Goal: Information Seeking & Learning: Learn about a topic

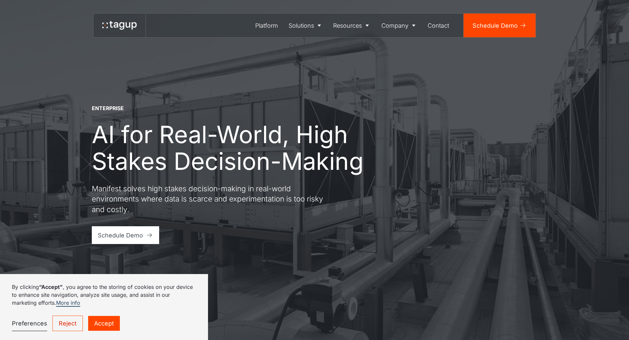
click at [101, 325] on link "Accept" at bounding box center [104, 323] width 32 height 15
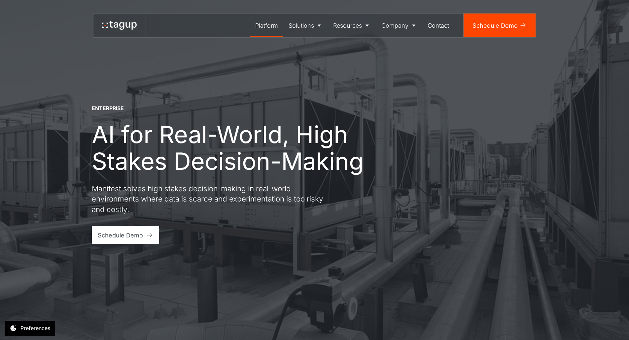
click at [268, 30] on link "Platform" at bounding box center [266, 26] width 33 height 24
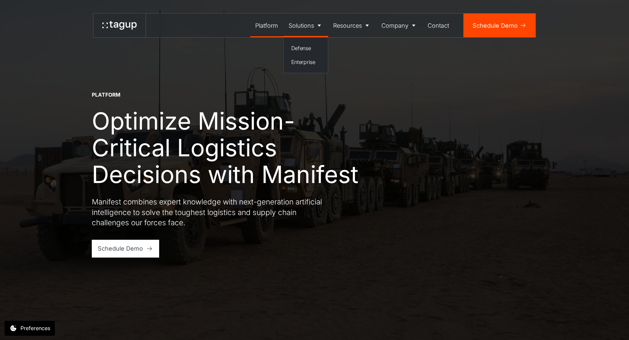
click at [306, 25] on div "Solutions" at bounding box center [300, 25] width 25 height 9
click at [297, 62] on div "Enterprise" at bounding box center [305, 62] width 29 height 8
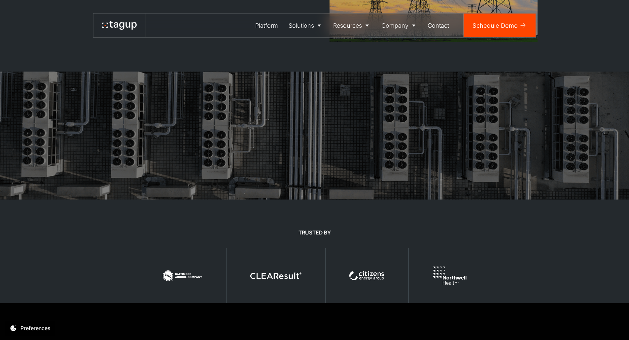
scroll to position [1485, 0]
